Goal: Transaction & Acquisition: Purchase product/service

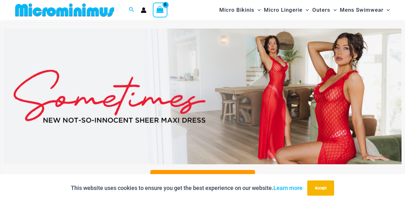
scroll to position [183, 0]
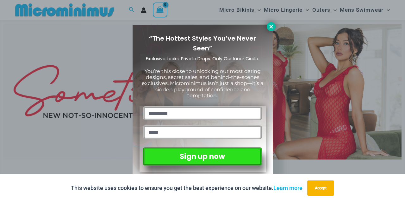
click at [270, 29] on icon at bounding box center [271, 27] width 6 height 6
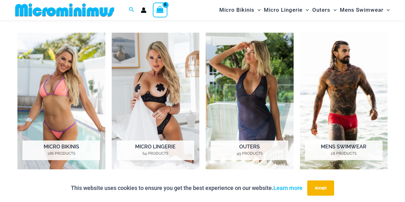
scroll to position [439, 0]
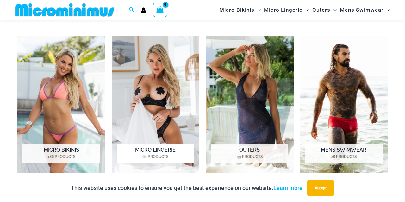
click at [144, 97] on img "Visit product category Micro Lingerie" at bounding box center [156, 104] width 88 height 136
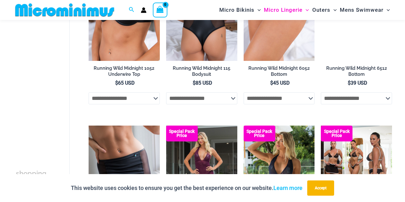
scroll to position [665, 0]
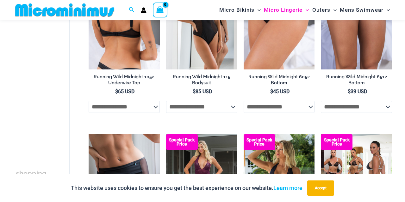
click at [156, 108] on select "**********" at bounding box center [124, 107] width 71 height 12
click at [89, 103] on select "**********" at bounding box center [124, 107] width 71 height 12
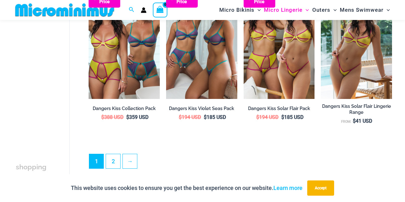
scroll to position [1325, 0]
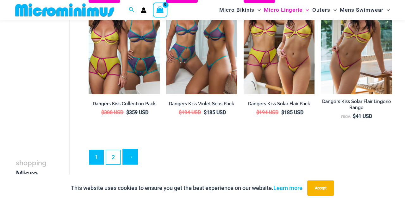
click at [126, 161] on link "→" at bounding box center [130, 156] width 15 height 15
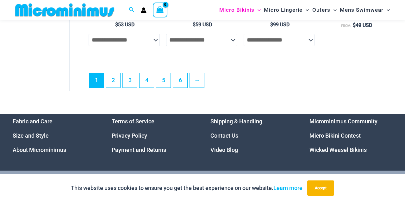
scroll to position [1524, 0]
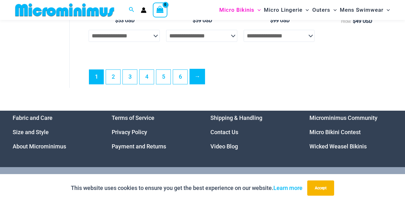
click at [201, 84] on link "→" at bounding box center [197, 76] width 15 height 15
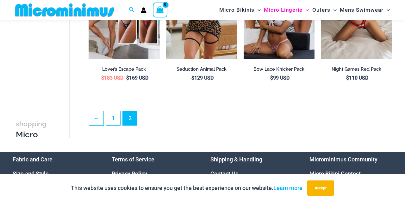
scroll to position [1314, 0]
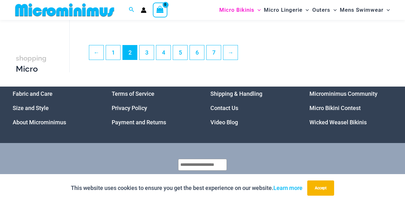
scroll to position [1388, 0]
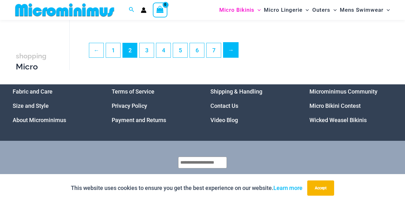
click at [235, 56] on link "→" at bounding box center [230, 49] width 15 height 15
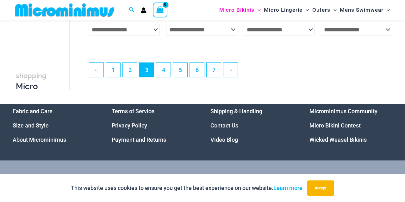
scroll to position [1375, 0]
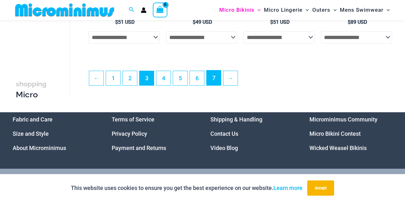
click at [214, 82] on link "7" at bounding box center [214, 77] width 14 height 15
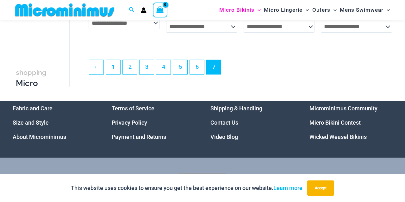
scroll to position [873, 0]
